Goal: Use online tool/utility: Use online tool/utility

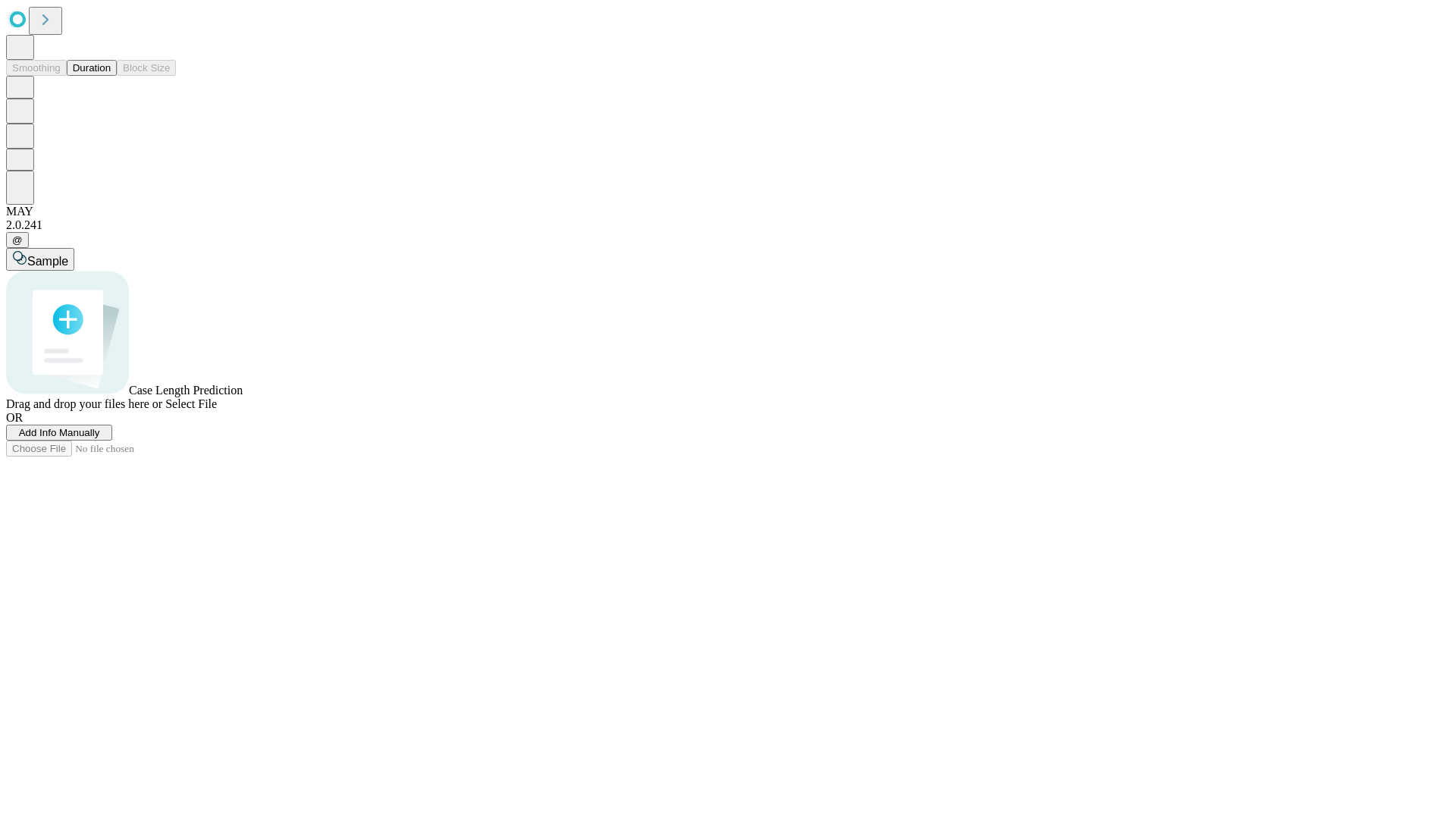
click at [111, 76] on button "Duration" at bounding box center [92, 67] width 50 height 16
click at [68, 255] on span "Sample" at bounding box center [48, 261] width 41 height 13
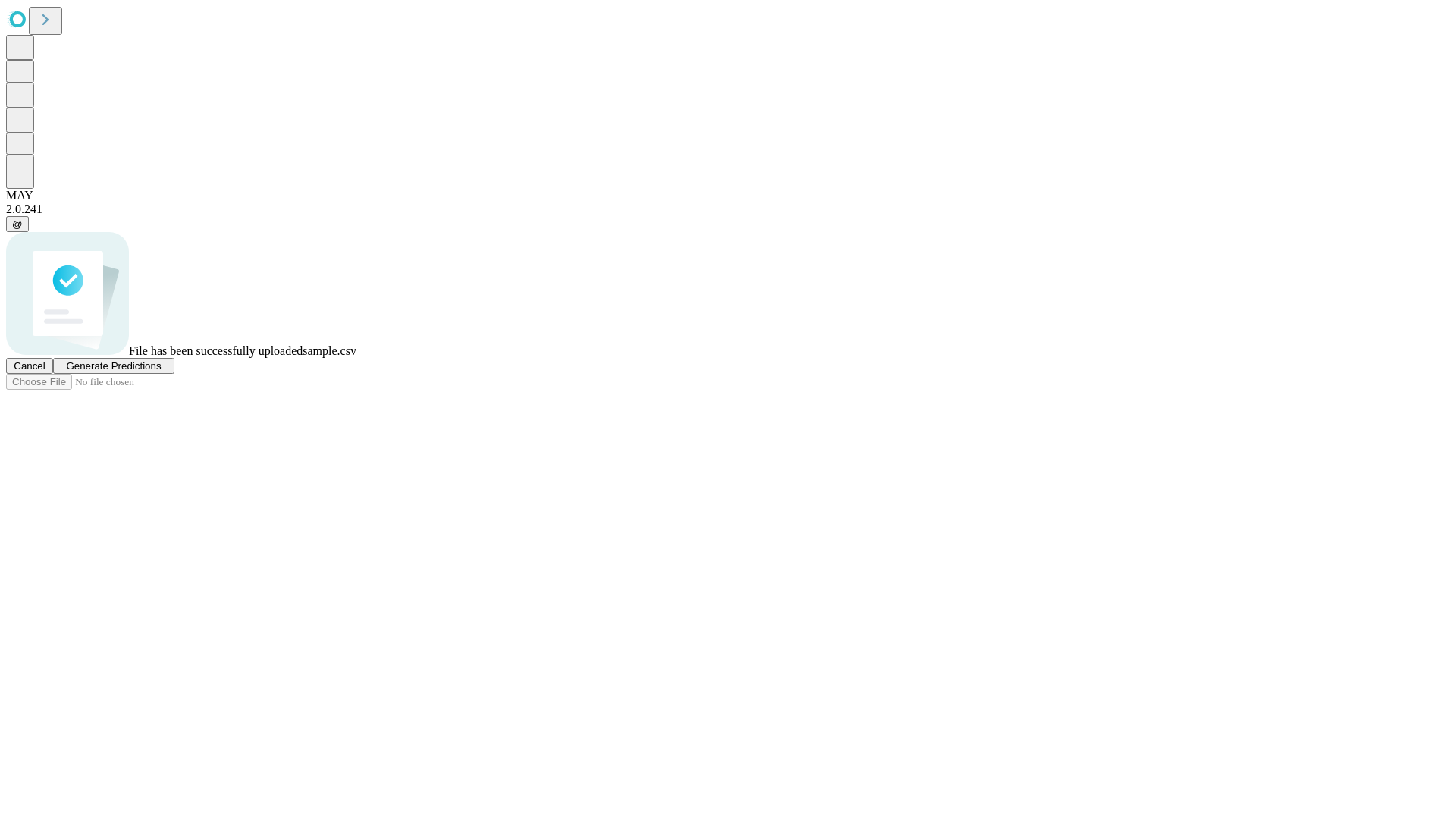
click at [161, 372] on span "Generate Predictions" at bounding box center [113, 366] width 95 height 11
